Goal: Task Accomplishment & Management: Manage account settings

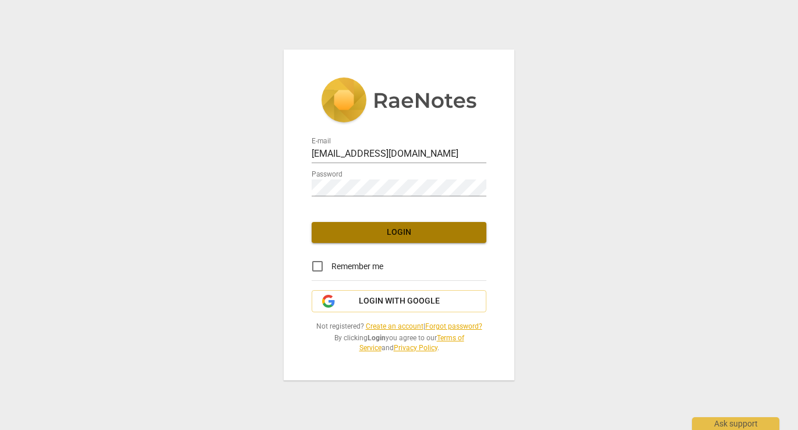
click at [416, 229] on span "Login" at bounding box center [399, 233] width 156 height 12
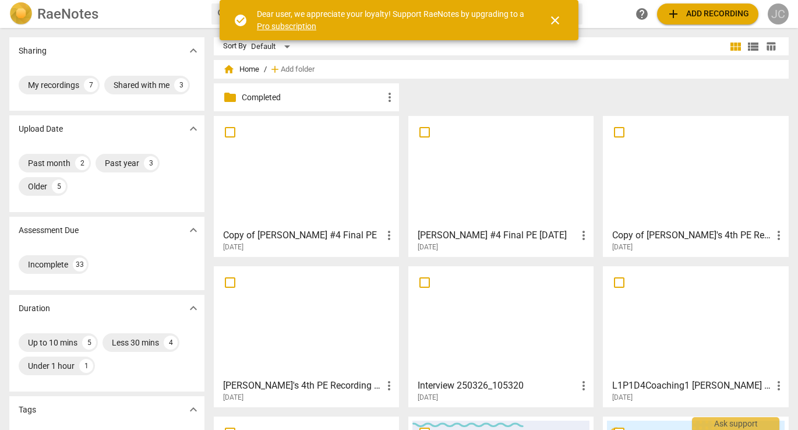
click at [775, 17] on div "JC" at bounding box center [777, 13] width 21 height 21
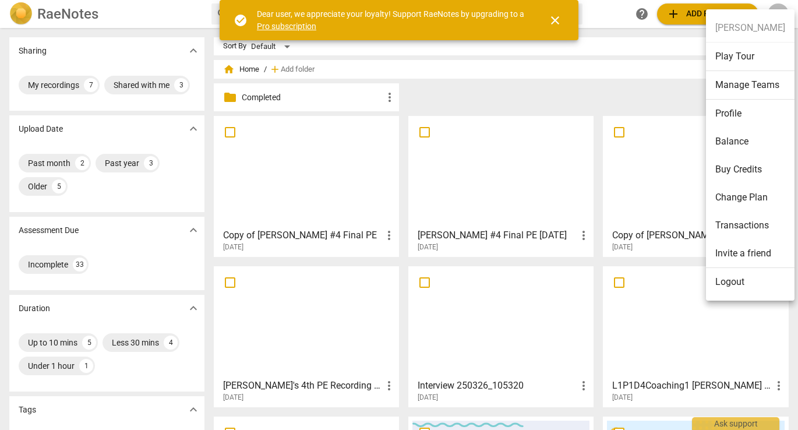
click at [731, 110] on li "Profile" at bounding box center [750, 114] width 89 height 28
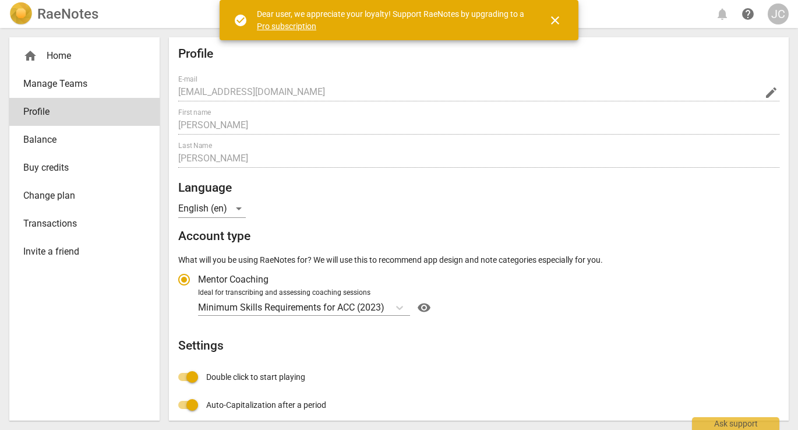
radio input "false"
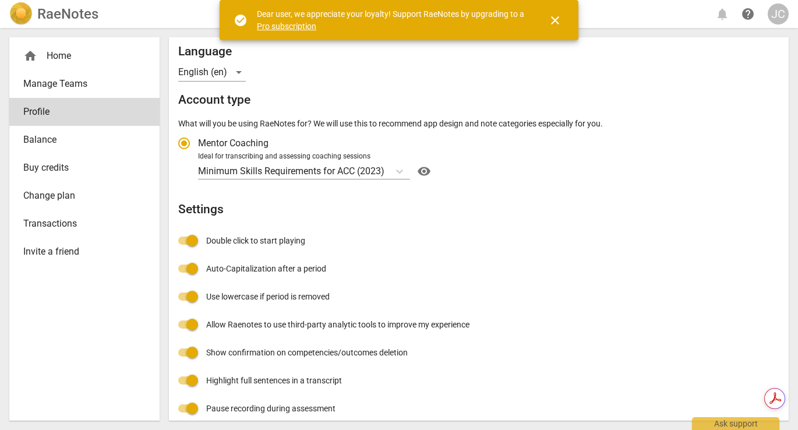
scroll to position [147, 0]
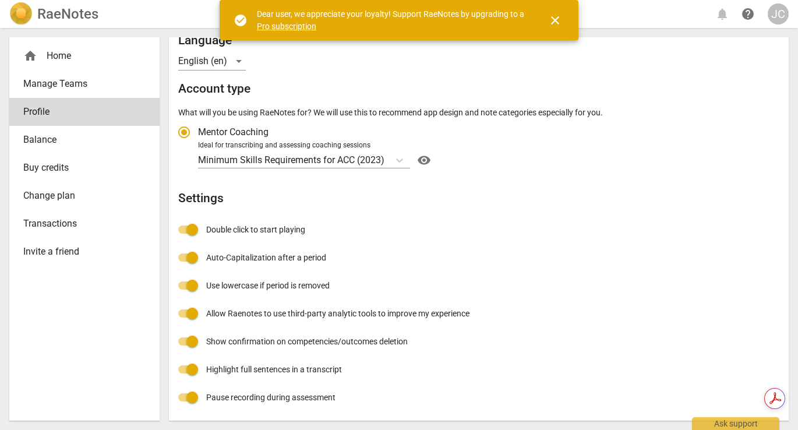
click at [555, 19] on span "close" at bounding box center [555, 20] width 14 height 14
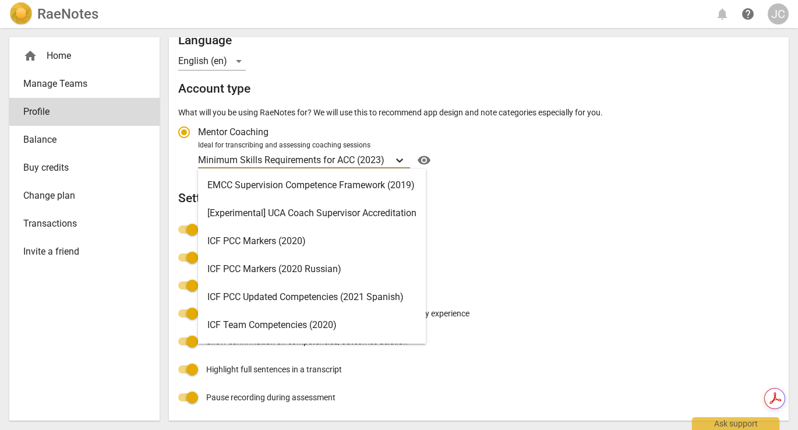
click at [405, 160] on icon "Account type" at bounding box center [400, 160] width 12 height 12
click at [0, 0] on input "Ideal for transcribing and assessing coaching sessions 16 results available. Us…" at bounding box center [0, 0] width 0 height 0
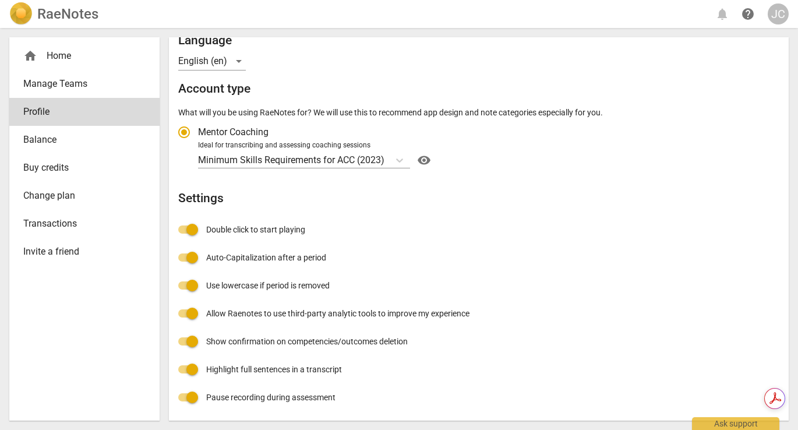
click at [507, 157] on div "Minimum Skills Requirements for ACC (2023) visibility" at bounding box center [487, 160] width 578 height 19
click at [0, 0] on input "Ideal for transcribing and assessing coaching sessions Minimum Skills Requireme…" at bounding box center [0, 0] width 0 height 0
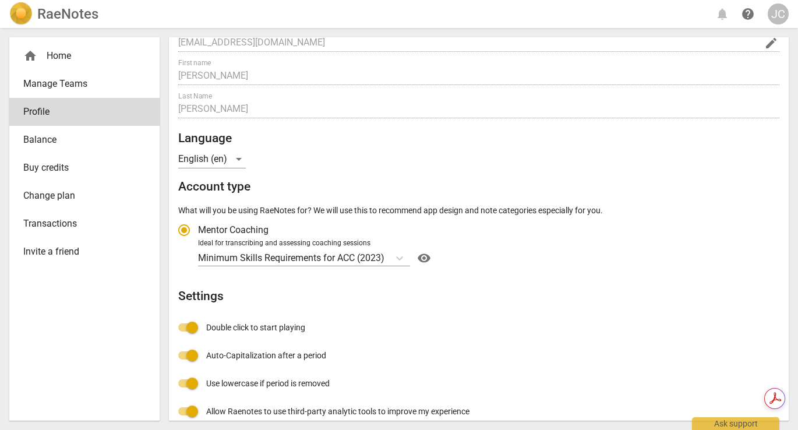
scroll to position [0, 0]
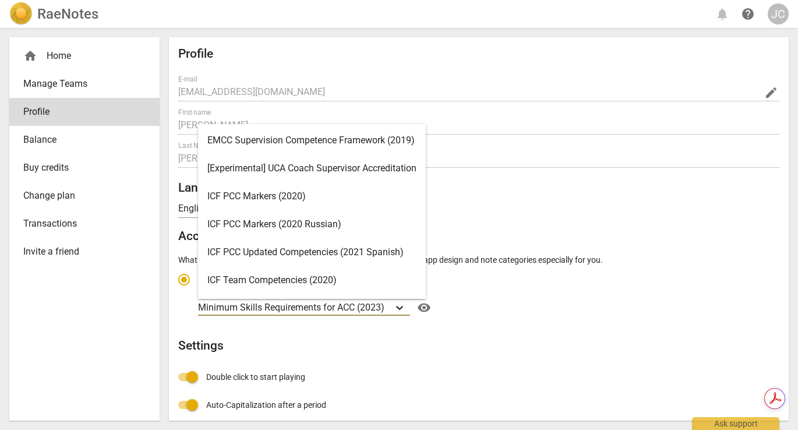
click at [397, 307] on icon "Account type" at bounding box center [400, 308] width 12 height 12
click at [0, 0] on input "Ideal for transcribing and assessing coaching sessions 16 results available. Us…" at bounding box center [0, 0] width 0 height 0
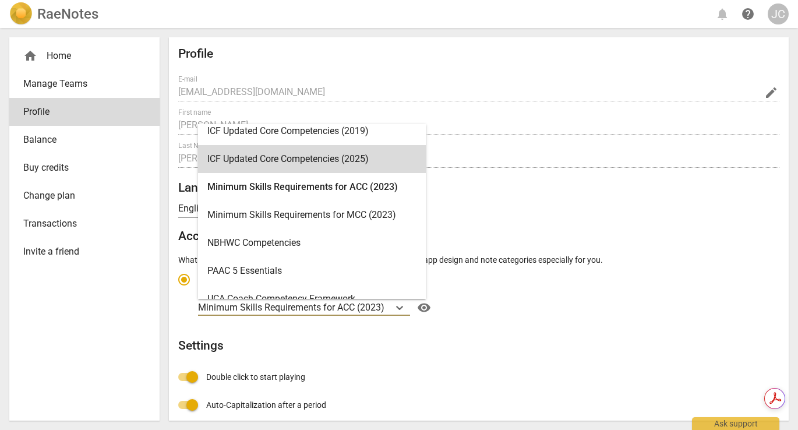
scroll to position [277, 0]
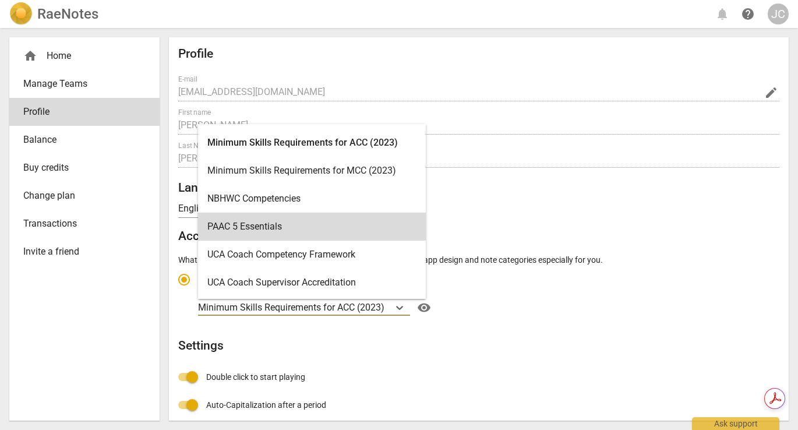
click at [582, 220] on div "Profile E-mail [EMAIL_ADDRESS][DOMAIN_NAME] edit First name [PERSON_NAME] Last …" at bounding box center [478, 303] width 601 height 512
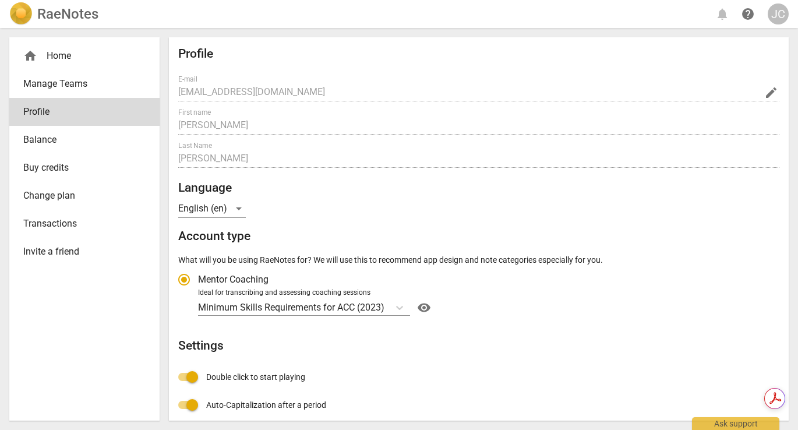
click at [71, 83] on span "Manage Teams" at bounding box center [79, 84] width 113 height 14
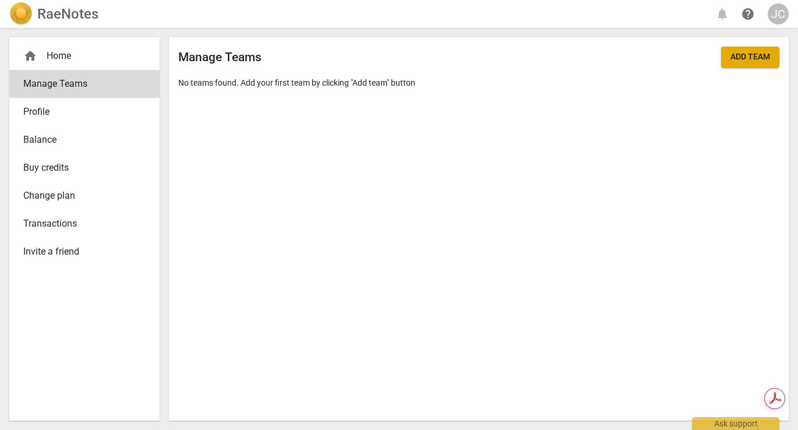
click at [57, 55] on div "home Home" at bounding box center [79, 56] width 113 height 14
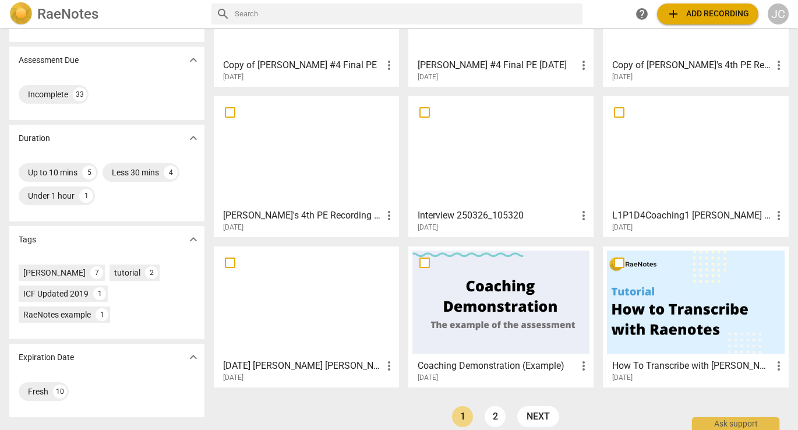
scroll to position [175, 0]
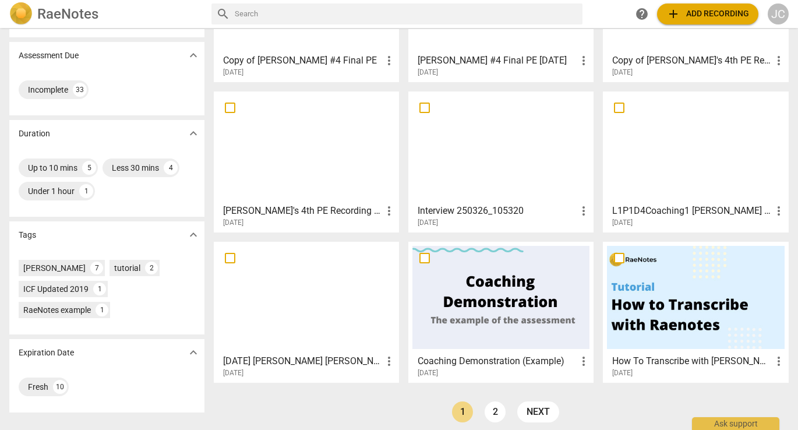
click at [341, 171] on div at bounding box center [306, 146] width 177 height 103
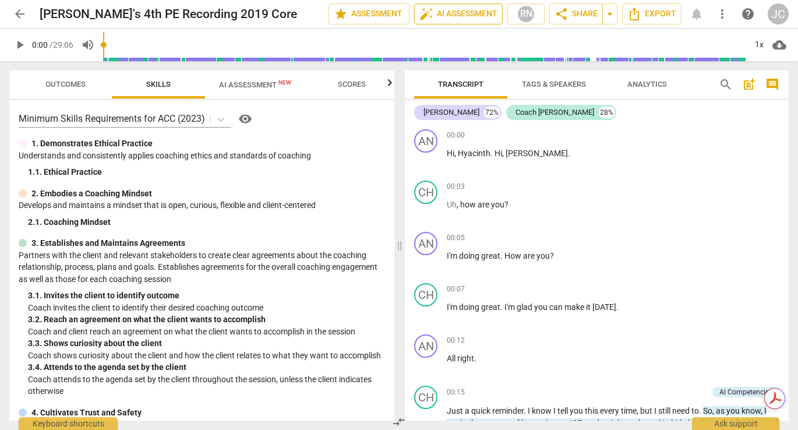
click at [468, 12] on span "auto_fix_high AI Assessment" at bounding box center [458, 14] width 78 height 14
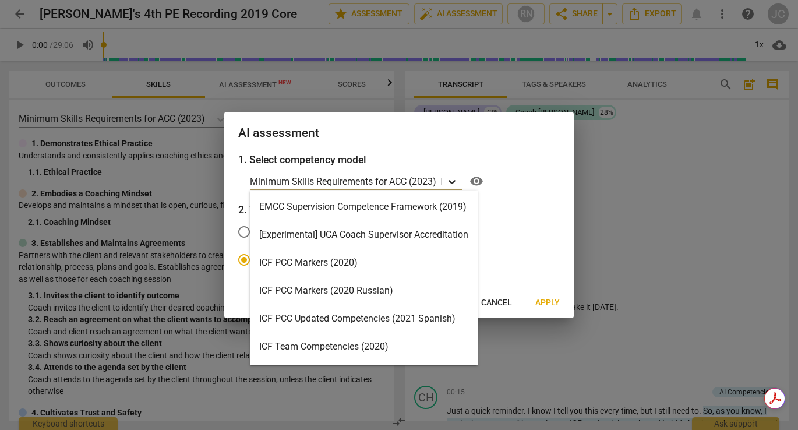
click at [449, 180] on icon at bounding box center [452, 182] width 12 height 12
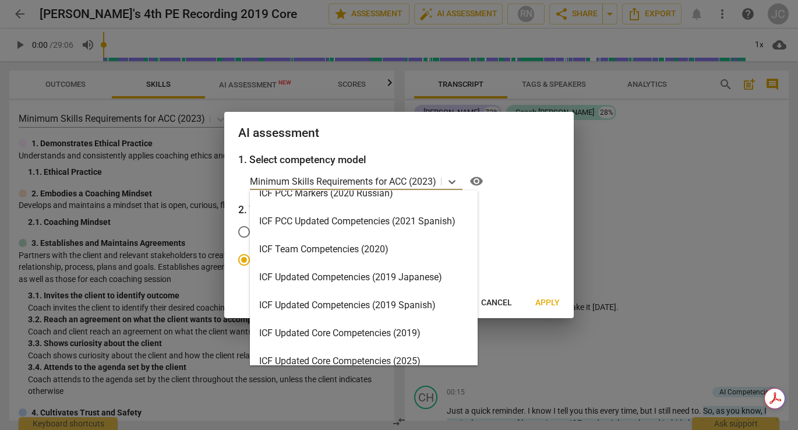
scroll to position [116, 0]
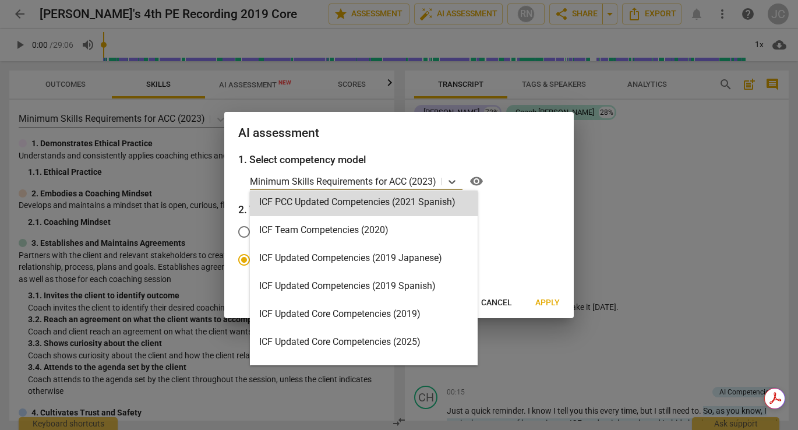
click at [520, 137] on h2 "AI assessment" at bounding box center [398, 133] width 321 height 15
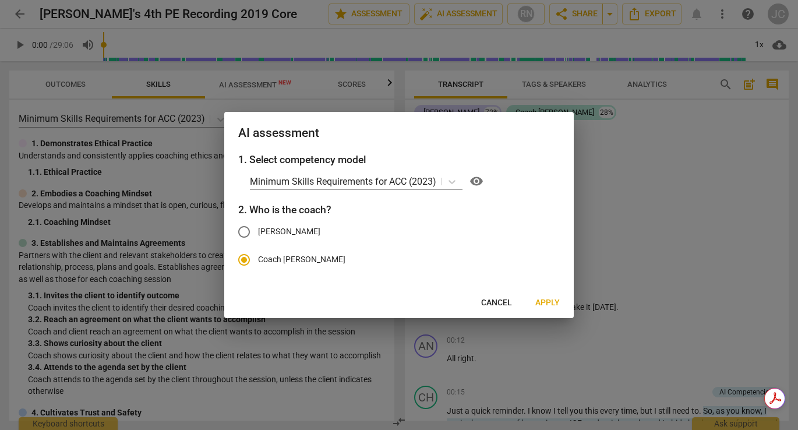
click at [503, 299] on span "Cancel" at bounding box center [496, 303] width 31 height 12
